Goal: Transaction & Acquisition: Purchase product/service

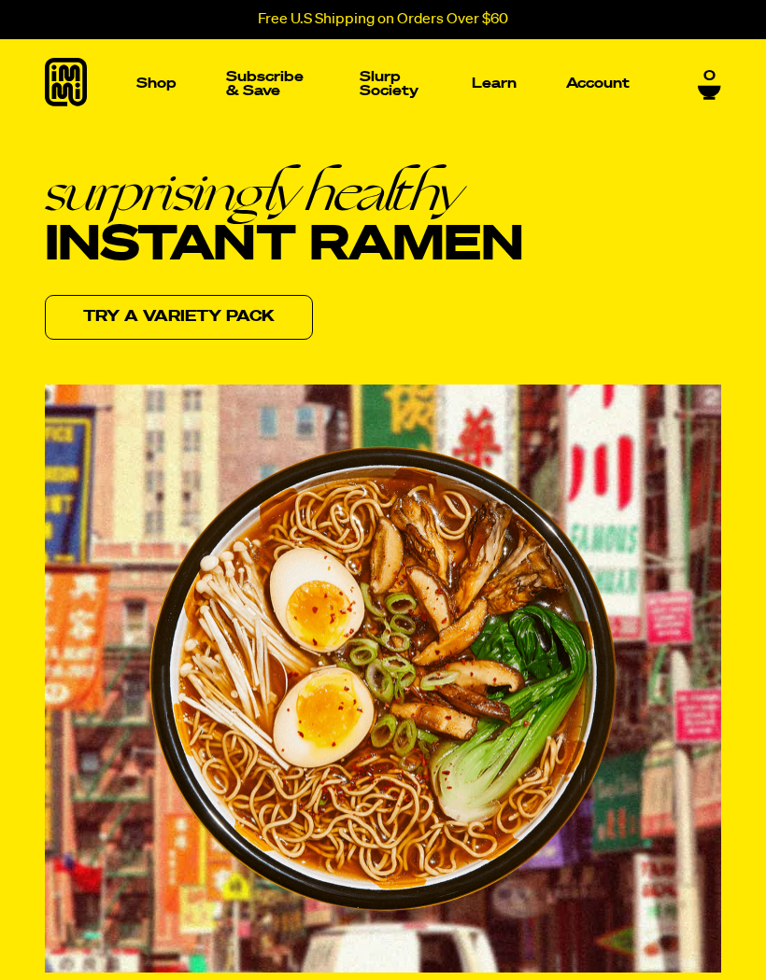
click at [99, 249] on img "Main navigation" at bounding box center [99, 227] width 128 height 128
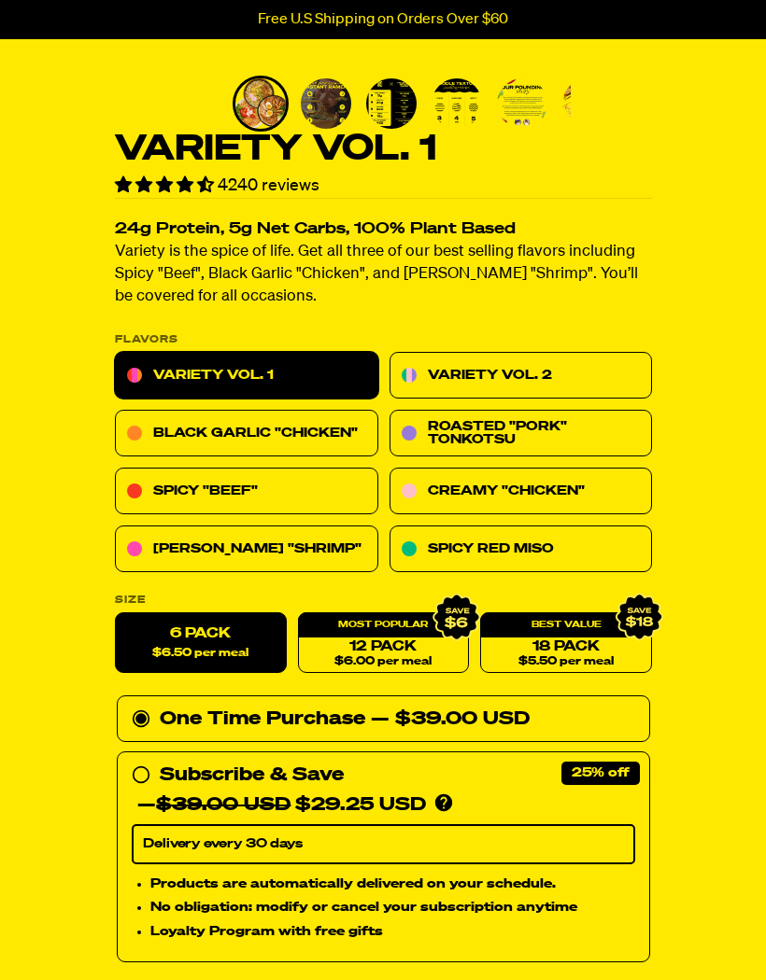
scroll to position [426, 0]
click at [575, 370] on link "Variety Vol. 2" at bounding box center [519, 376] width 263 height 47
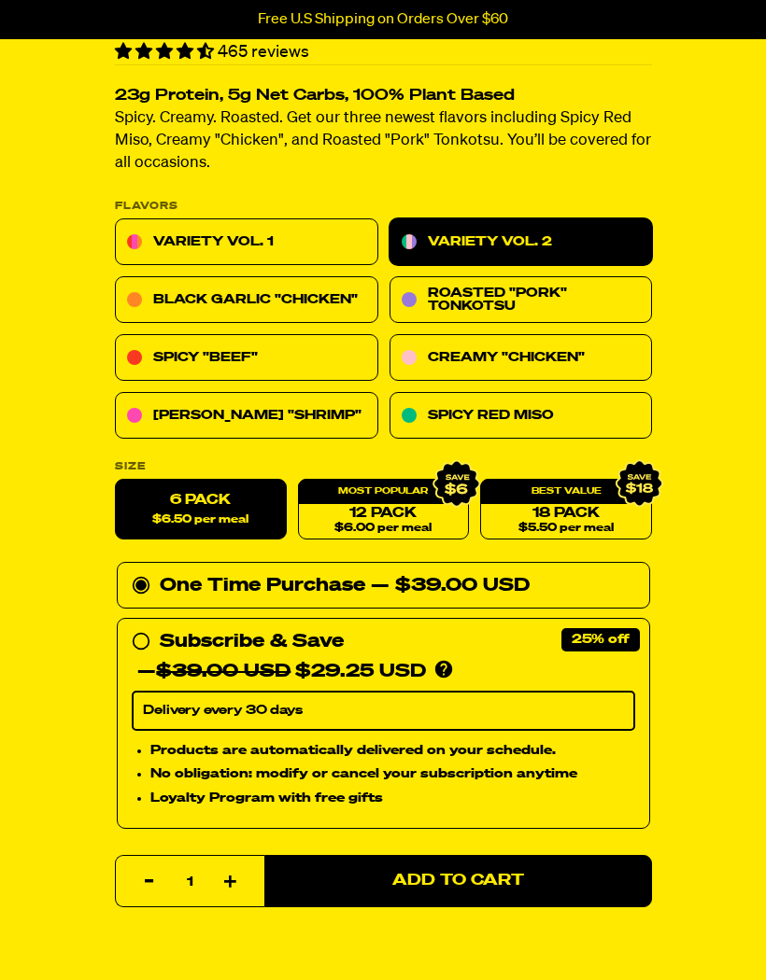
scroll to position [497, 0]
